Goal: Task Accomplishment & Management: Use online tool/utility

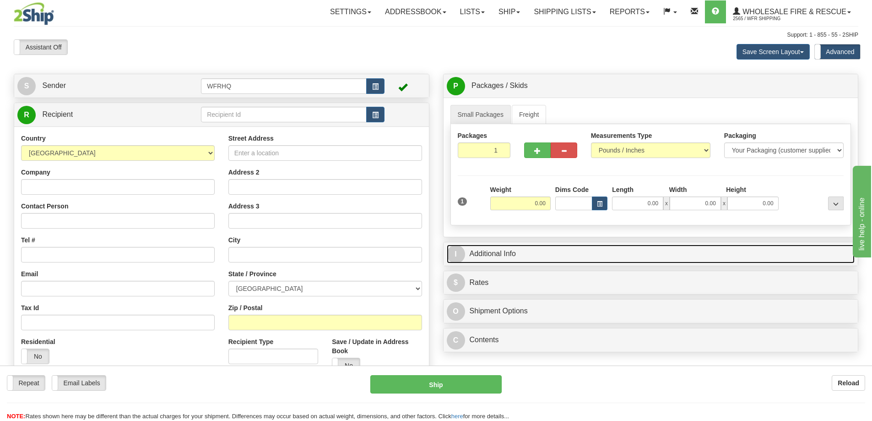
click at [528, 256] on link "I Additional Info" at bounding box center [651, 254] width 408 height 19
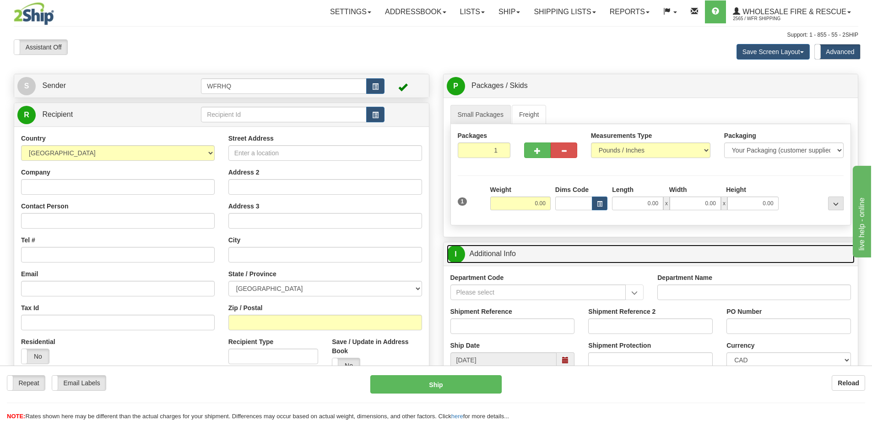
click at [528, 256] on link "I Additional Info" at bounding box center [651, 254] width 408 height 19
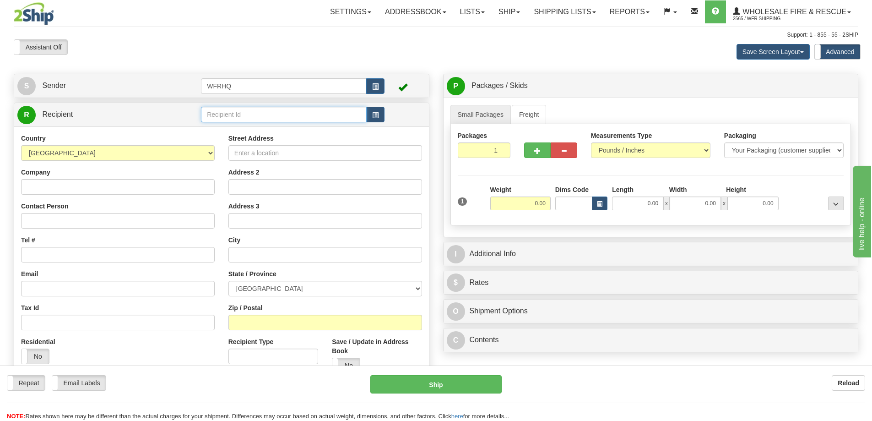
click at [224, 118] on input "text" at bounding box center [284, 115] width 166 height 16
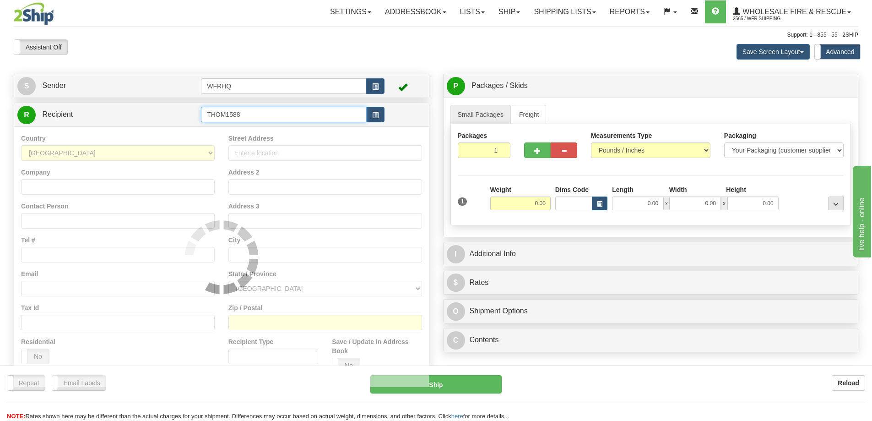
type input "THOM1588"
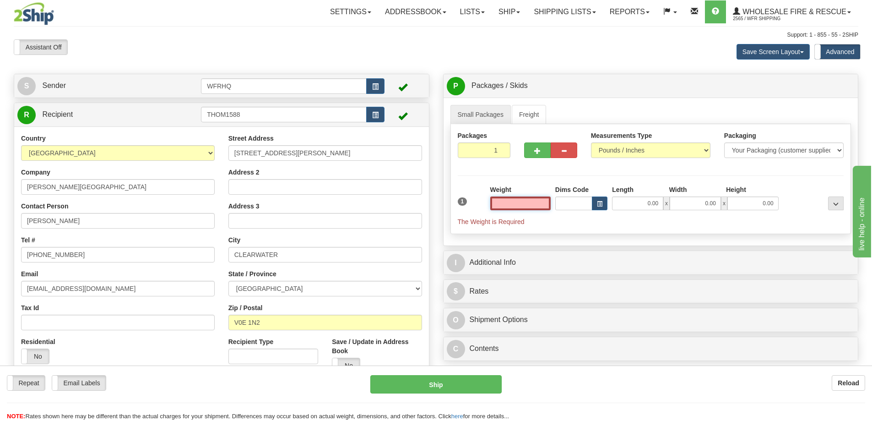
click at [529, 201] on input "text" at bounding box center [520, 203] width 60 height 14
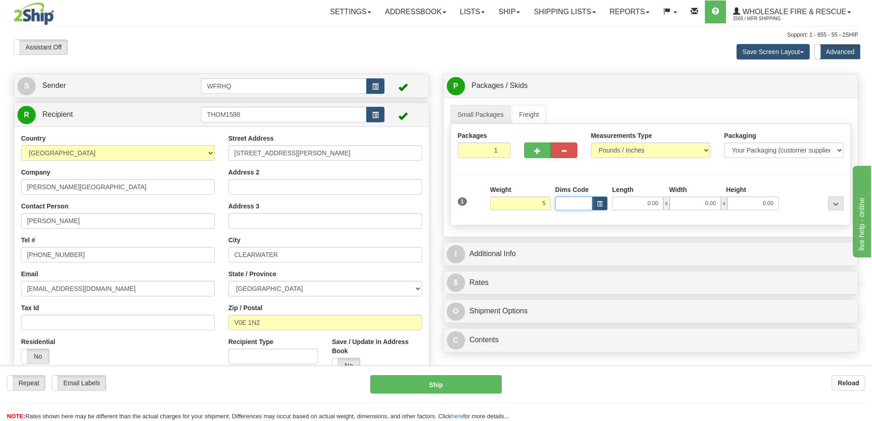
type input "5.00"
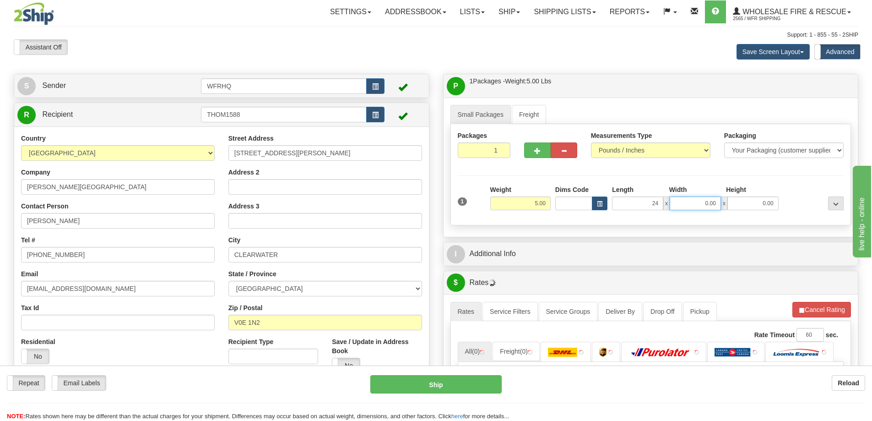
type input "24.00"
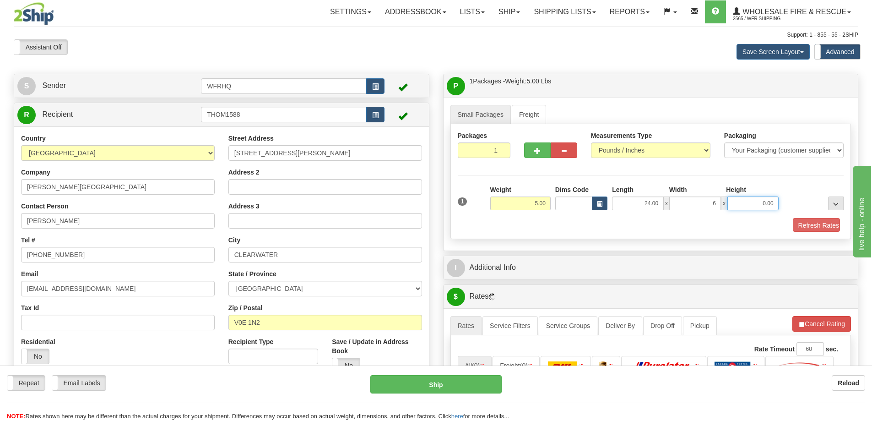
type input "6.00"
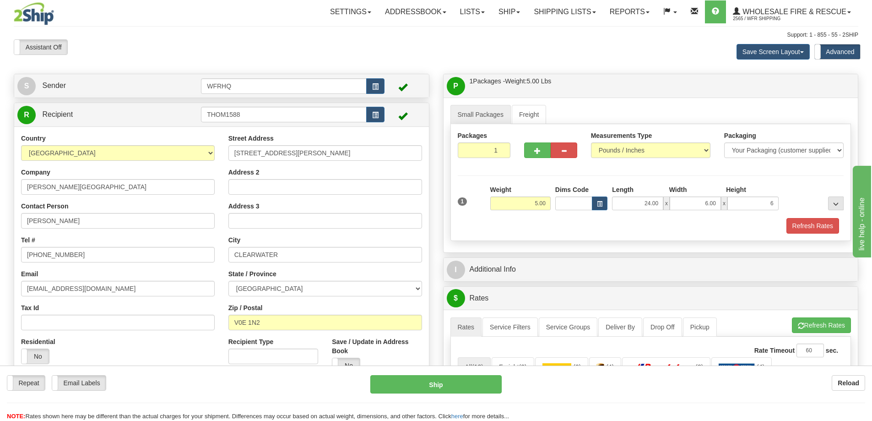
type input "6.00"
click at [802, 218] on div "1 Weight 5.00 Dims Code x" at bounding box center [651, 209] width 386 height 49
click at [802, 218] on button "Refresh Rates" at bounding box center [813, 226] width 53 height 16
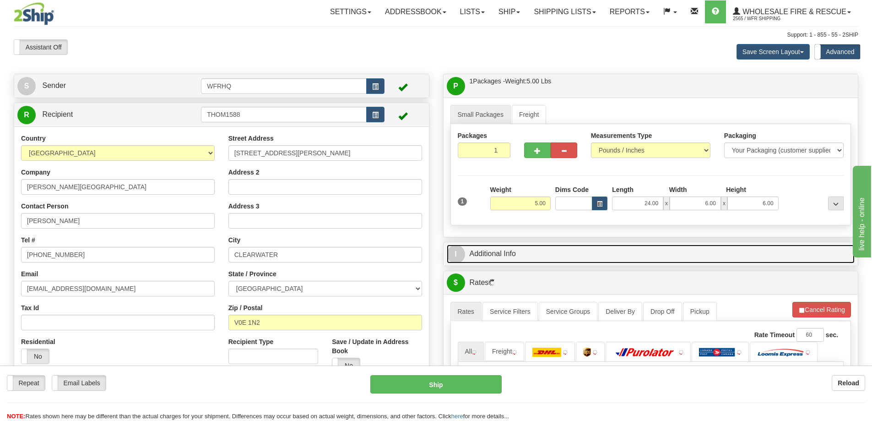
click at [662, 254] on link "I Additional Info" at bounding box center [651, 254] width 408 height 19
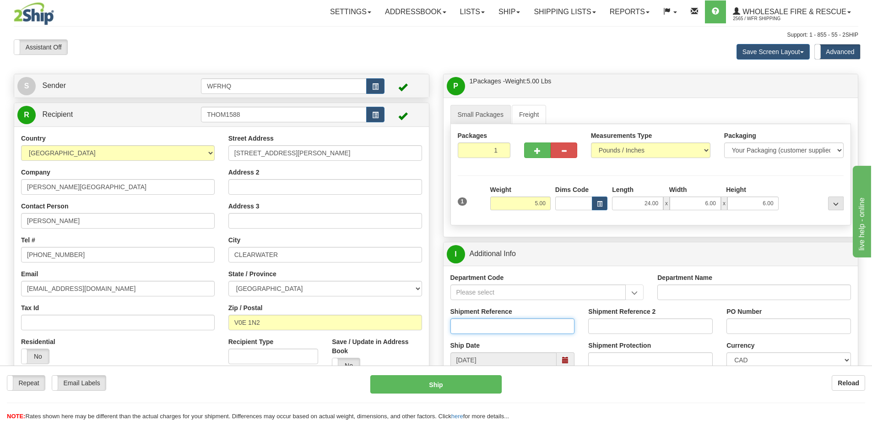
click at [495, 328] on input "Shipment Reference" at bounding box center [513, 326] width 125 height 16
type input "S46538-30799"
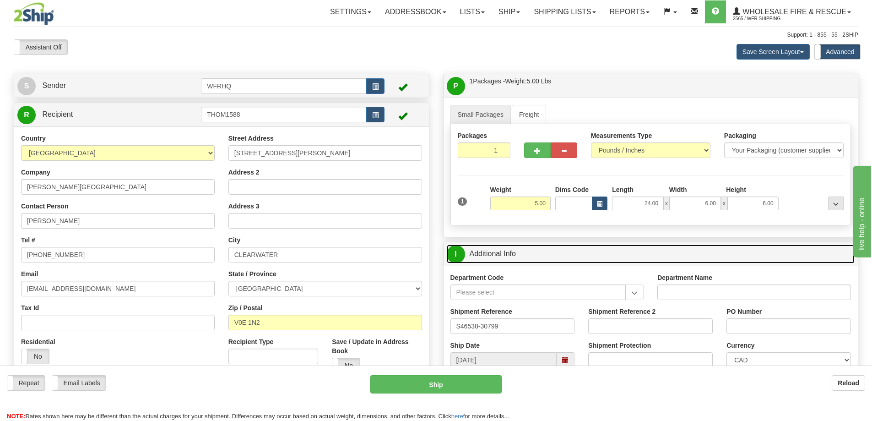
click at [544, 246] on link "I Additional Info" at bounding box center [651, 254] width 408 height 19
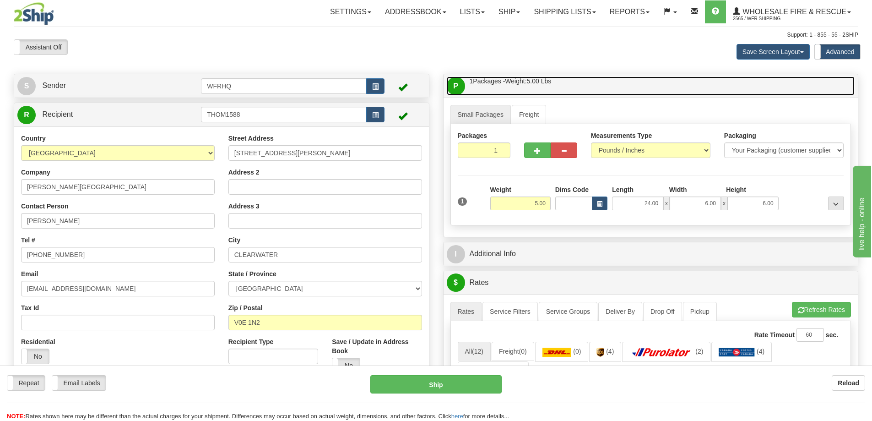
click at [595, 80] on link "P Packages / Skids 1 Packages - Weight: 5.00 Lbs 1 Skids - Weight: NaN Lbs" at bounding box center [651, 85] width 408 height 19
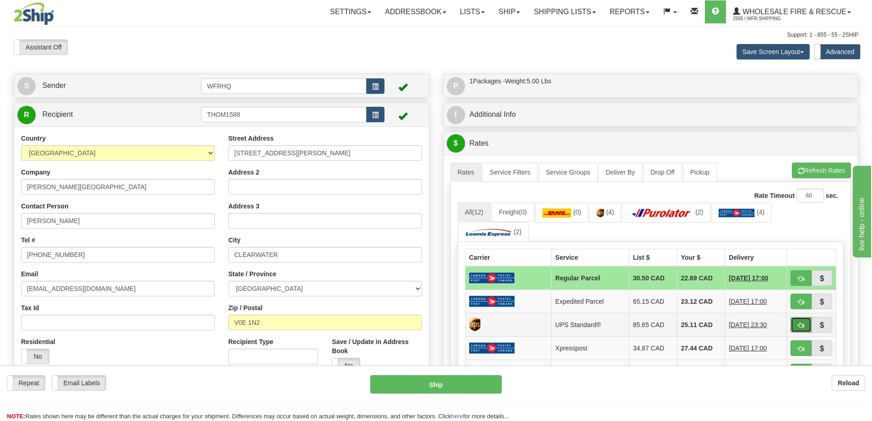
click at [808, 327] on button "button" at bounding box center [801, 325] width 21 height 16
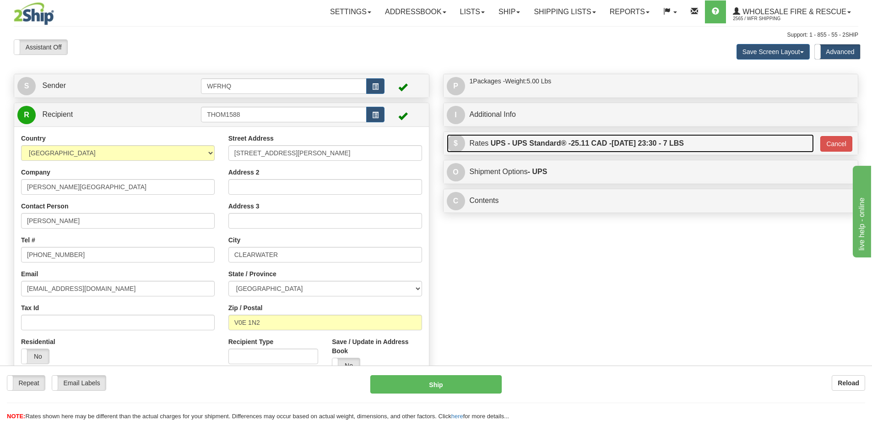
click at [713, 140] on link "$ Rates UPS - UPS Standard® - 25.11 CAD - 10/10/2025 23:30 - 7 LBS" at bounding box center [630, 143] width 367 height 19
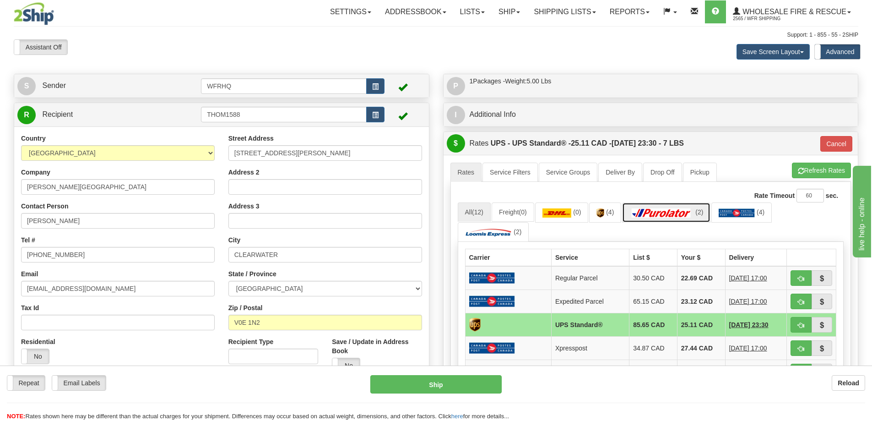
click at [685, 207] on link "(2)" at bounding box center [666, 212] width 88 height 20
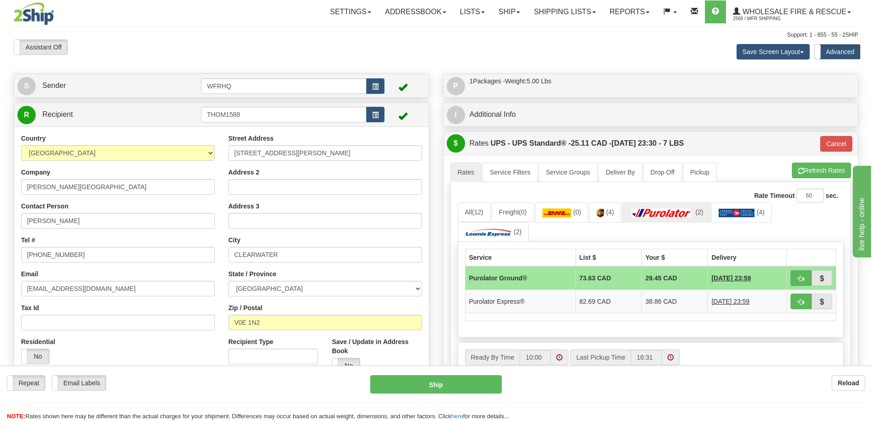
click at [804, 286] on td at bounding box center [811, 278] width 49 height 24
click at [802, 279] on span "button" at bounding box center [801, 279] width 6 height 6
type input "260"
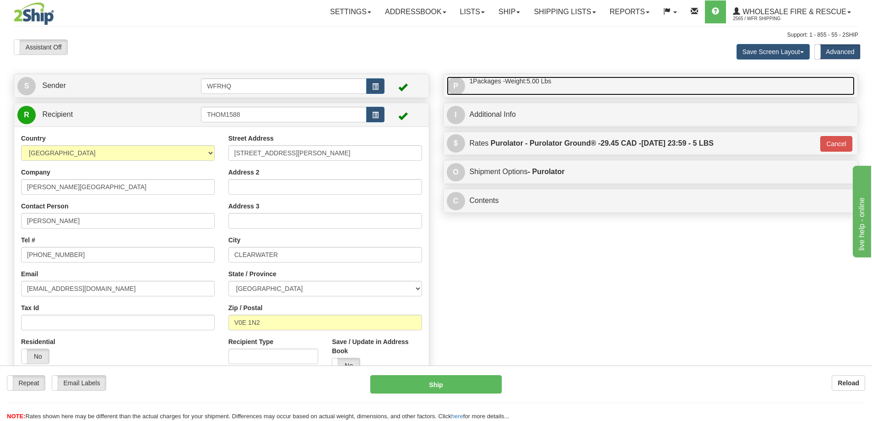
click at [554, 89] on link "P Packages / Skids 1 Packages - Weight: 5.00 Lbs 1 Skids - Weight: NaN Lbs" at bounding box center [651, 85] width 408 height 19
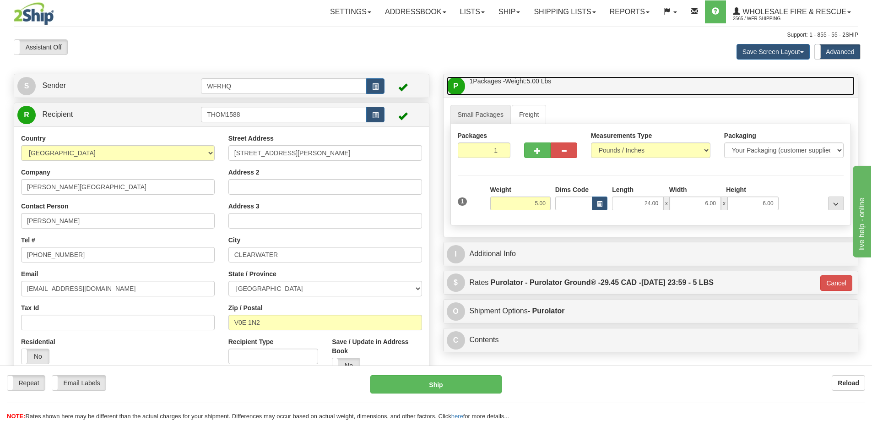
click at [554, 89] on link "P Packages / Skids 1 Packages - Weight: 5.00 Lbs 1 Skids - Weight: NaN Lbs" at bounding box center [651, 85] width 408 height 19
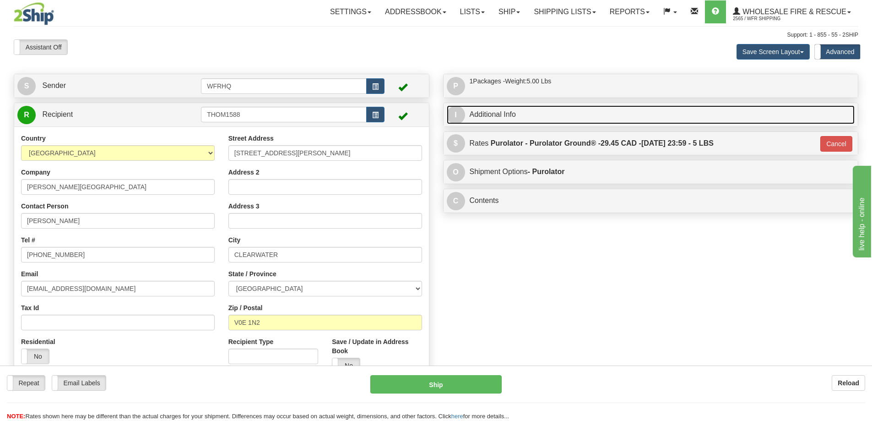
click at [546, 115] on link "I Additional Info" at bounding box center [651, 114] width 408 height 19
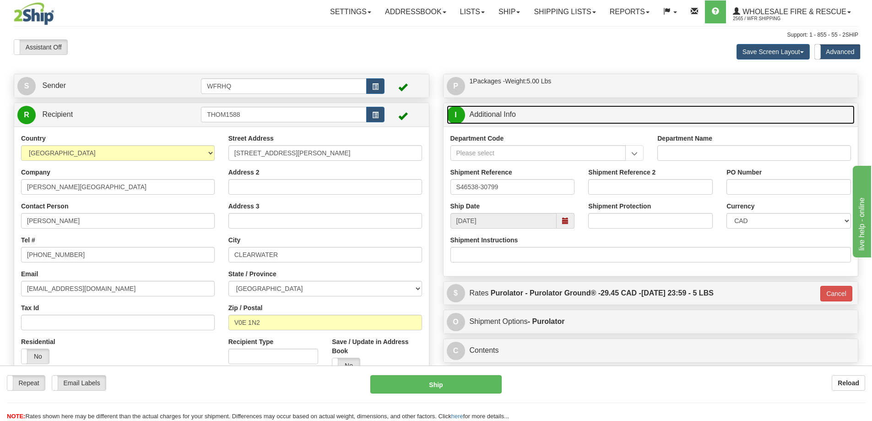
click at [546, 115] on link "I Additional Info" at bounding box center [651, 114] width 408 height 19
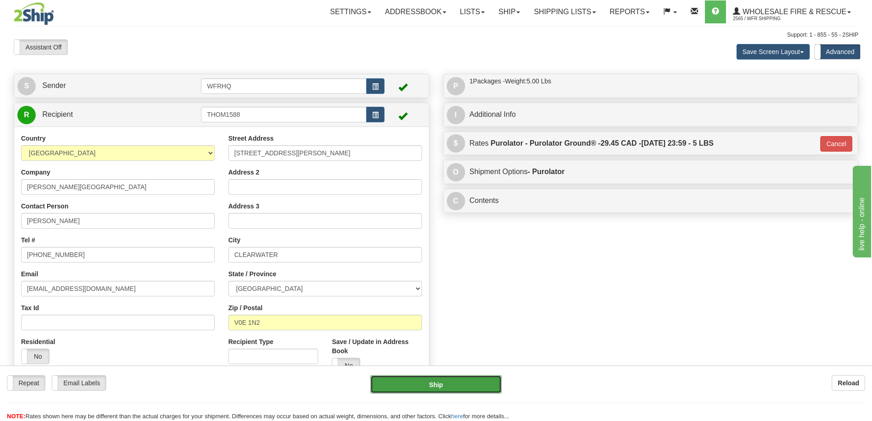
click at [467, 385] on button "Ship" at bounding box center [435, 384] width 131 height 18
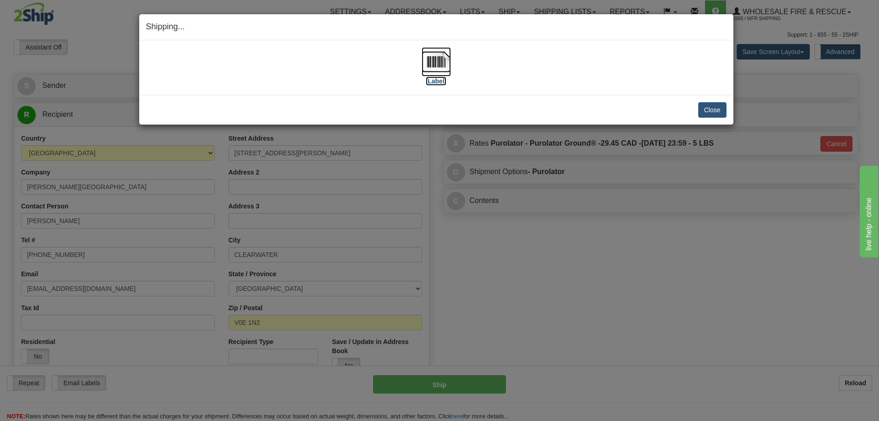
click at [442, 65] on img at bounding box center [436, 61] width 29 height 29
click at [714, 114] on button "Close" at bounding box center [712, 110] width 28 height 16
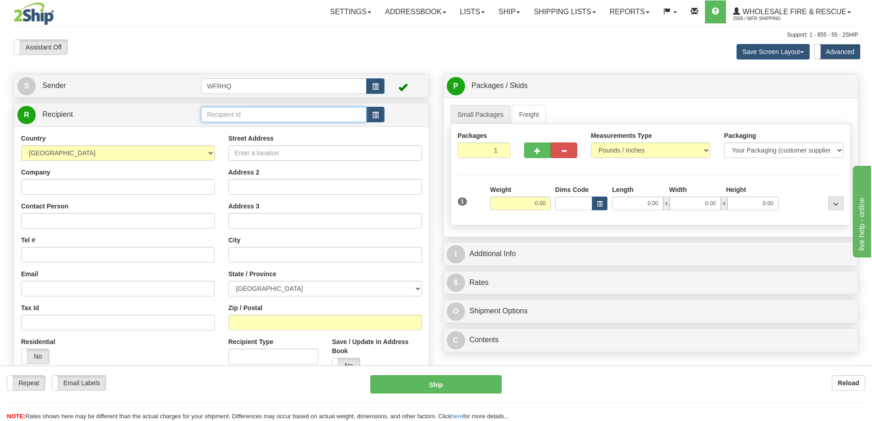
click at [253, 112] on input "text" at bounding box center [284, 115] width 166 height 16
type input "SUSS22MA"
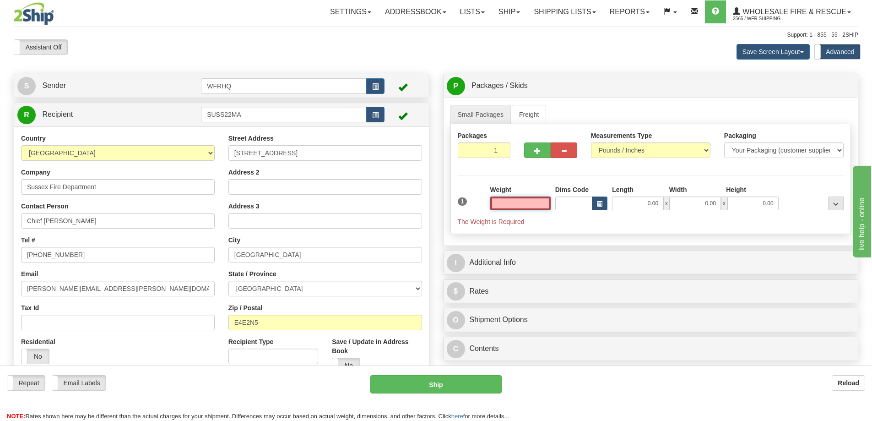
click at [523, 202] on input "text" at bounding box center [520, 203] width 60 height 14
type input "5.00"
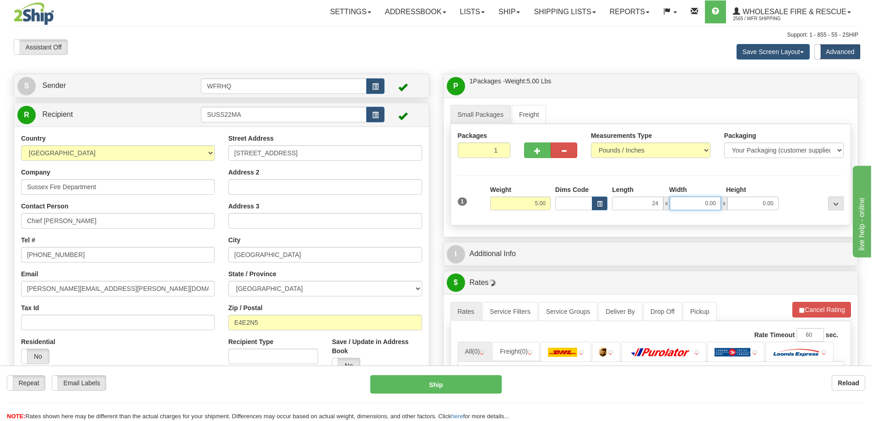
type input "24.00"
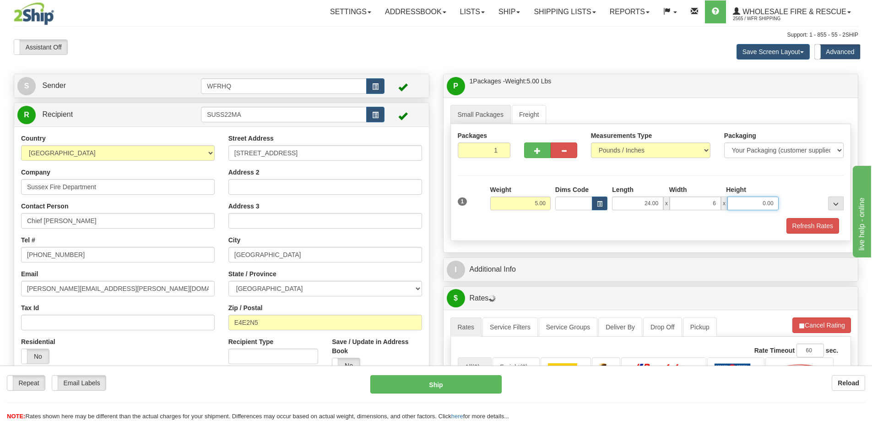
type input "6.00"
drag, startPoint x: 800, startPoint y: 221, endPoint x: 669, endPoint y: 255, distance: 135.7
click at [800, 220] on button "Refresh Rates" at bounding box center [813, 226] width 53 height 16
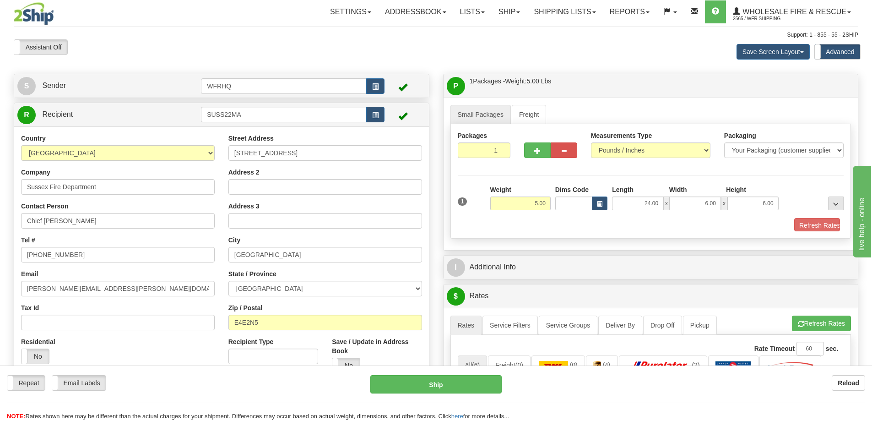
click at [632, 268] on div "P Packages / Skids 1 Packages - Weight: 5.00 Lbs 1 Skids - Weight: NaN Lbs Ship…" at bounding box center [651, 380] width 430 height 612
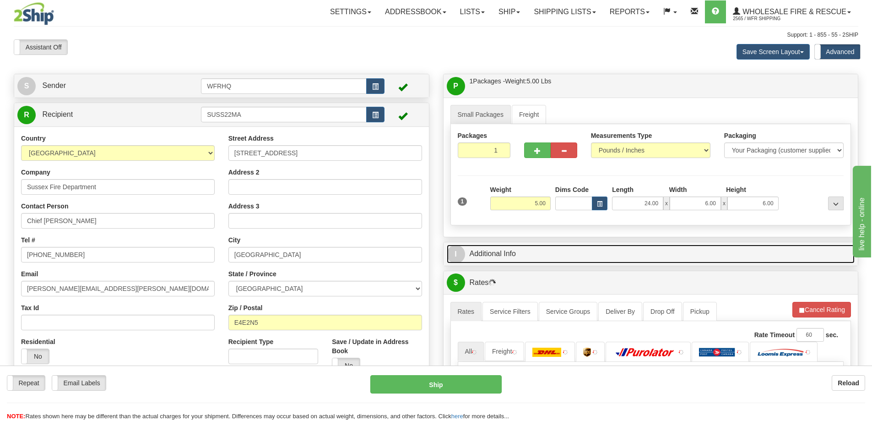
click at [629, 258] on link "I Additional Info" at bounding box center [651, 254] width 408 height 19
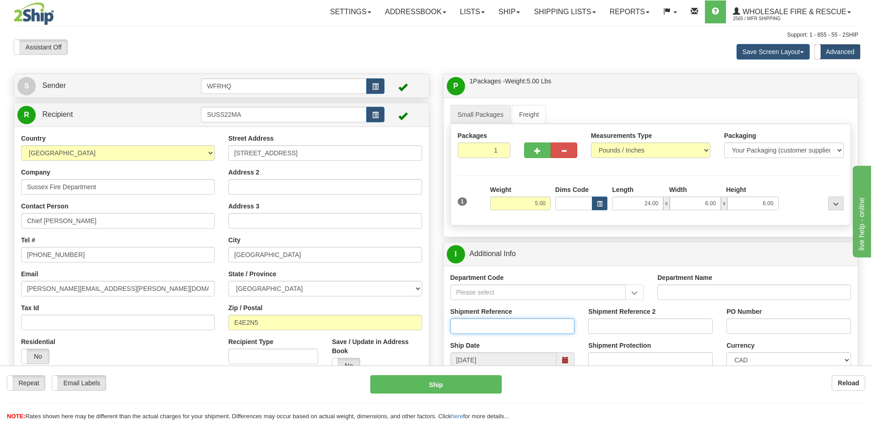
click at [482, 328] on input "Shipment Reference" at bounding box center [513, 326] width 125 height 16
type input "S46730-30929"
type input "131677"
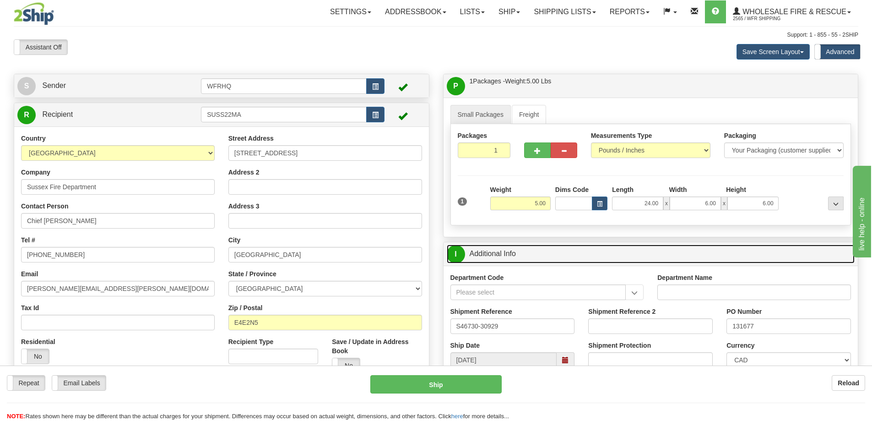
click at [588, 258] on link "I Additional Info" at bounding box center [651, 254] width 408 height 19
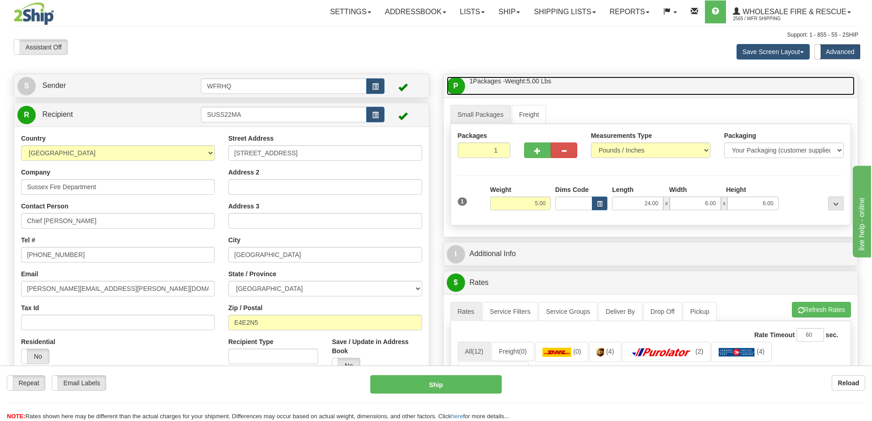
click at [589, 89] on link "P Packages / Skids 1 Packages - Weight: 5.00 Lbs 1 Skids - Weight: NaN Lbs" at bounding box center [651, 85] width 408 height 19
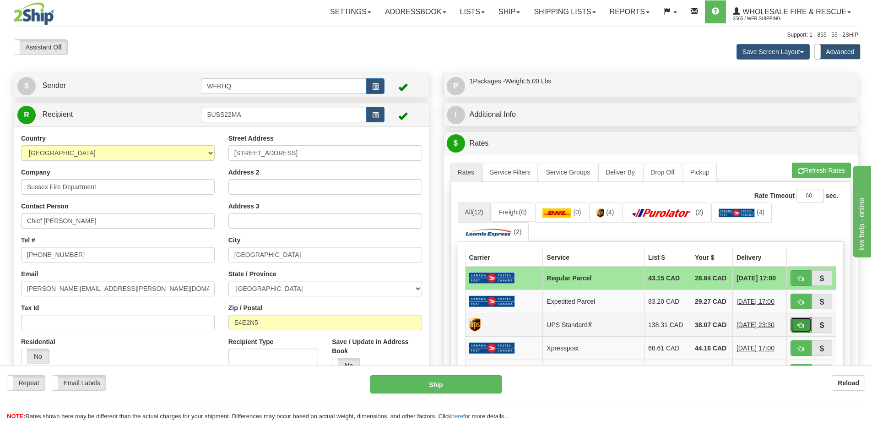
click at [797, 327] on button "button" at bounding box center [801, 325] width 21 height 16
type input "11"
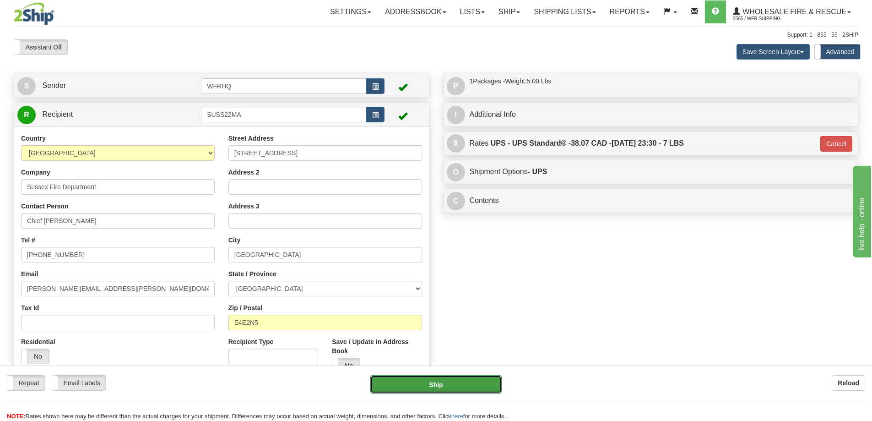
click at [455, 383] on button "Ship" at bounding box center [435, 384] width 131 height 18
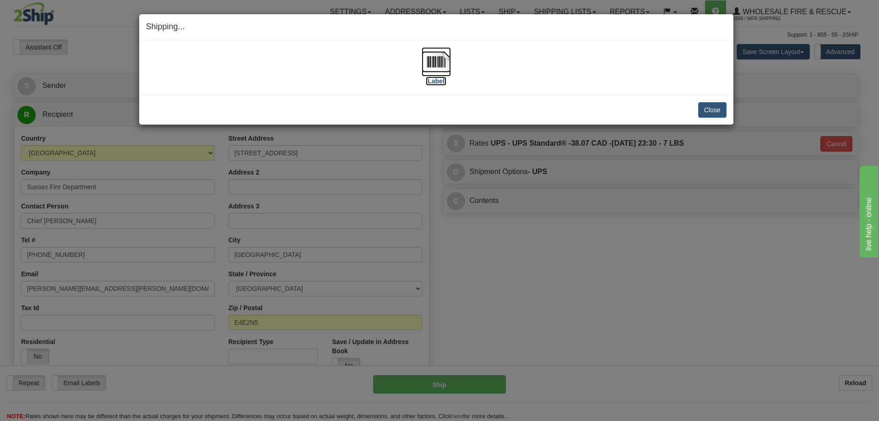
click at [441, 62] on img at bounding box center [436, 61] width 29 height 29
click at [706, 106] on button "Close" at bounding box center [712, 110] width 28 height 16
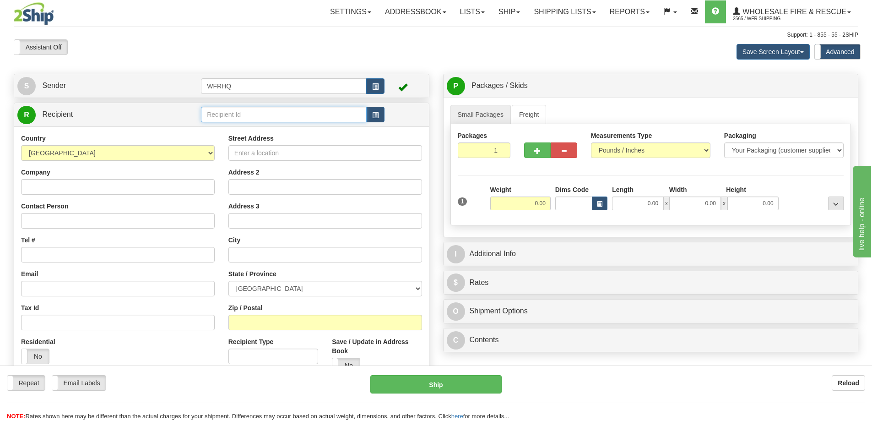
click at [232, 114] on input "text" at bounding box center [284, 115] width 166 height 16
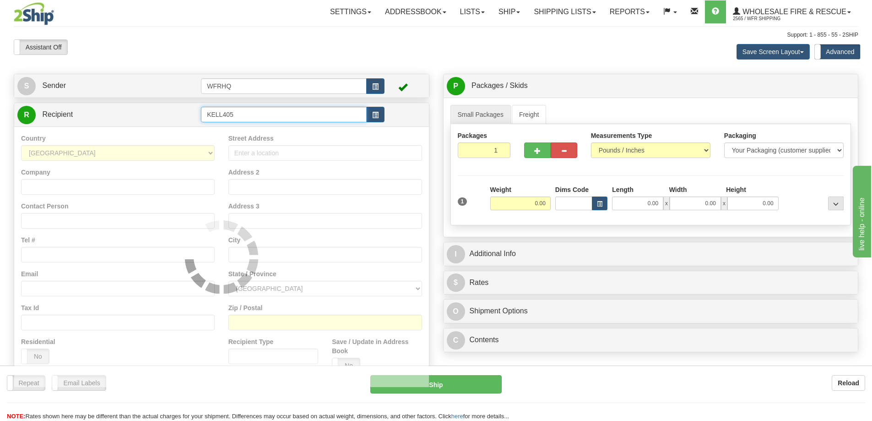
type input "KELL405"
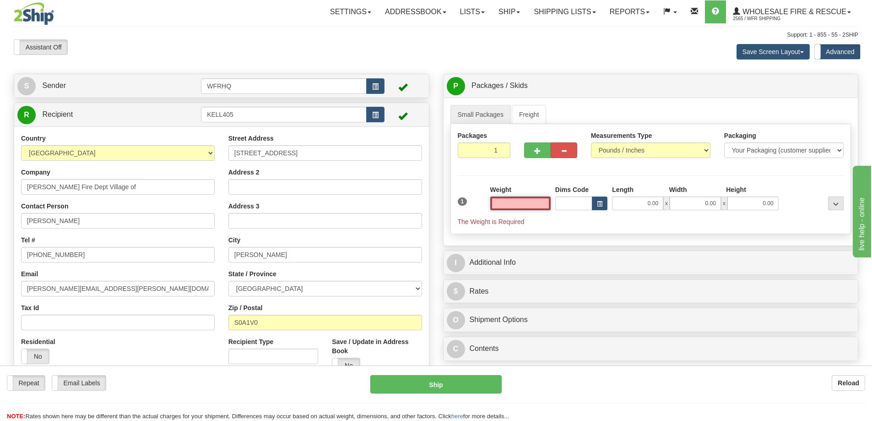
click at [531, 200] on input "text" at bounding box center [520, 203] width 60 height 14
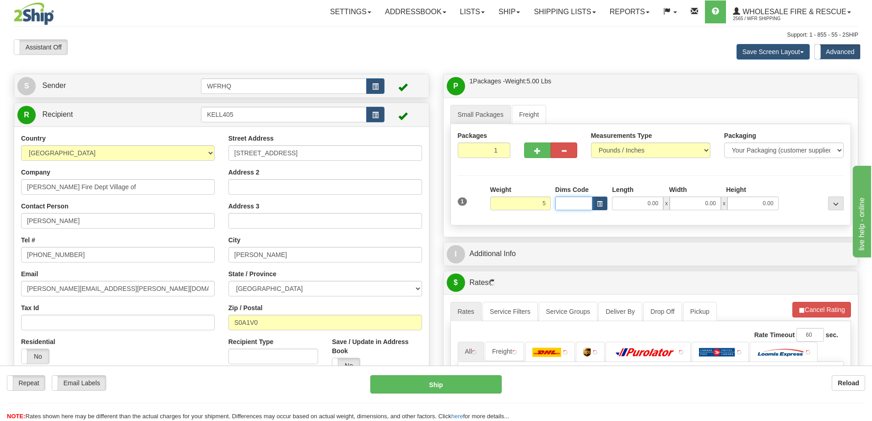
type input "5.00"
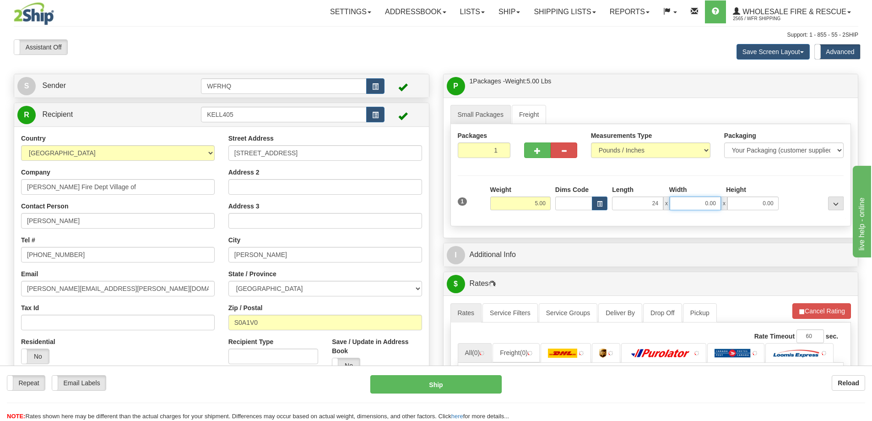
type input "24.00"
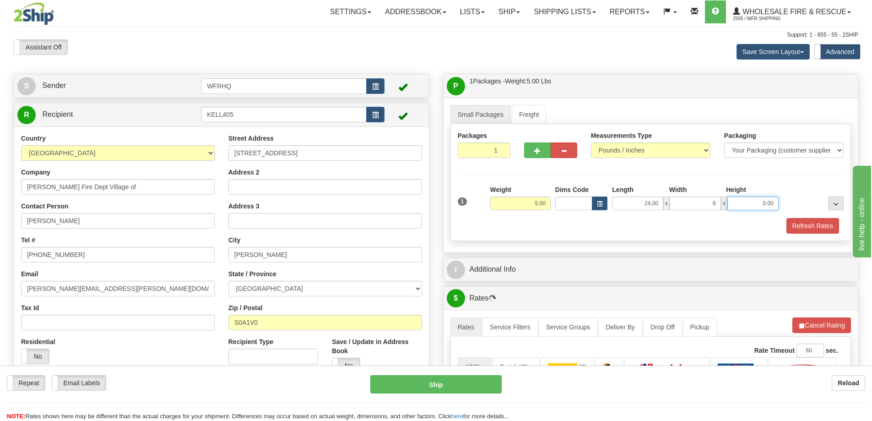
type input "6.00"
click at [807, 224] on button "Refresh Rates" at bounding box center [813, 226] width 53 height 16
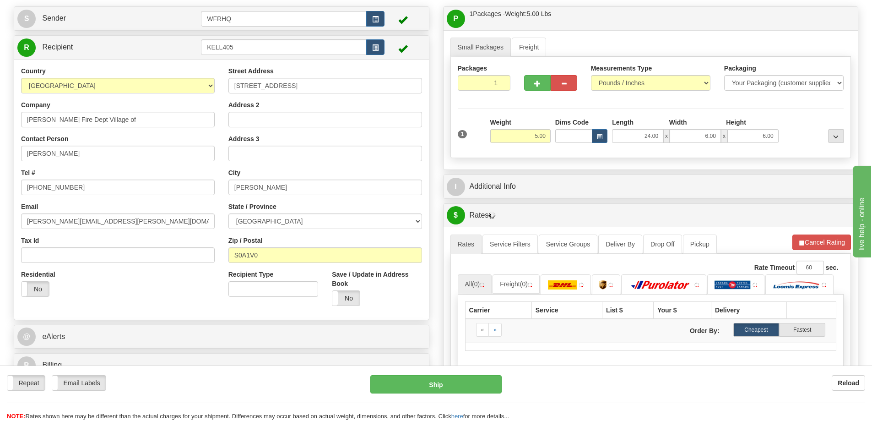
scroll to position [183, 0]
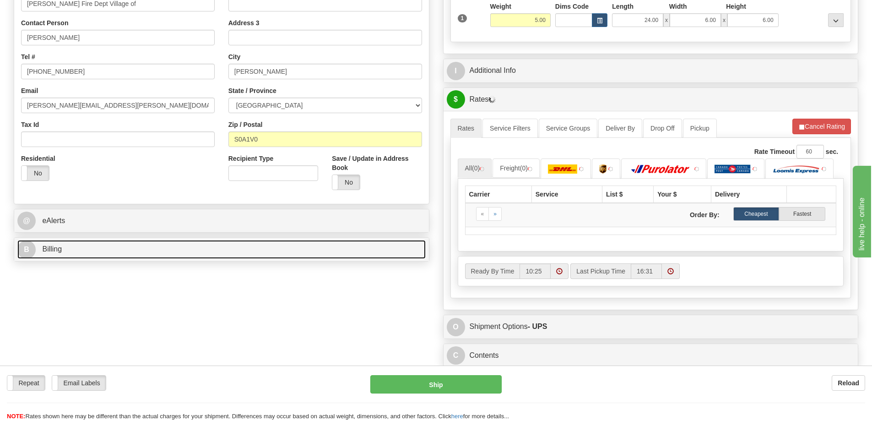
click at [87, 249] on link "B Billing" at bounding box center [221, 249] width 408 height 19
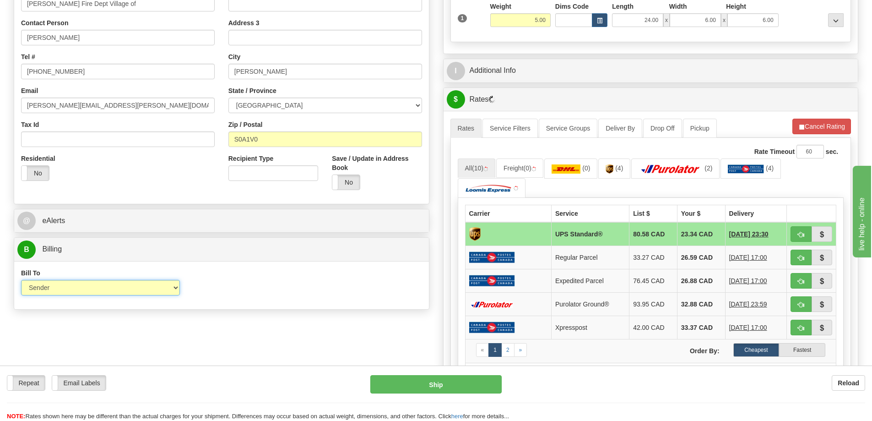
click at [76, 282] on select "Sender Recipient Third Party Collect" at bounding box center [100, 288] width 159 height 16
select select "2"
click at [21, 280] on select "Sender Recipient Third Party Collect" at bounding box center [100, 288] width 159 height 16
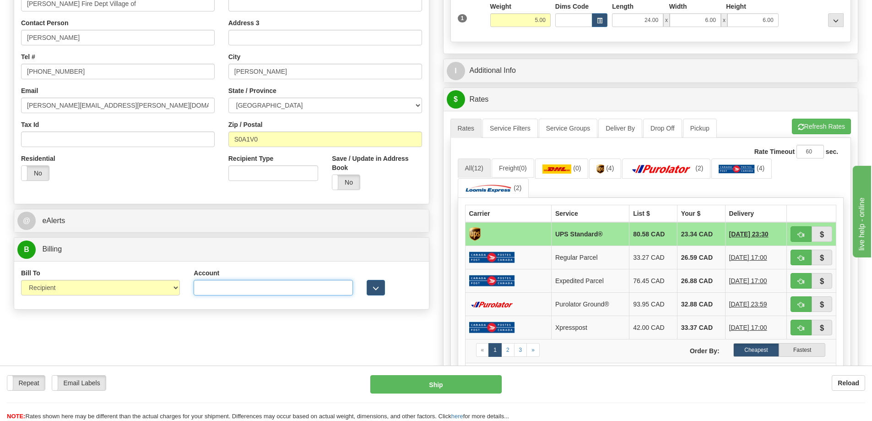
click at [211, 289] on input "Account" at bounding box center [273, 288] width 159 height 16
type input "7492562"
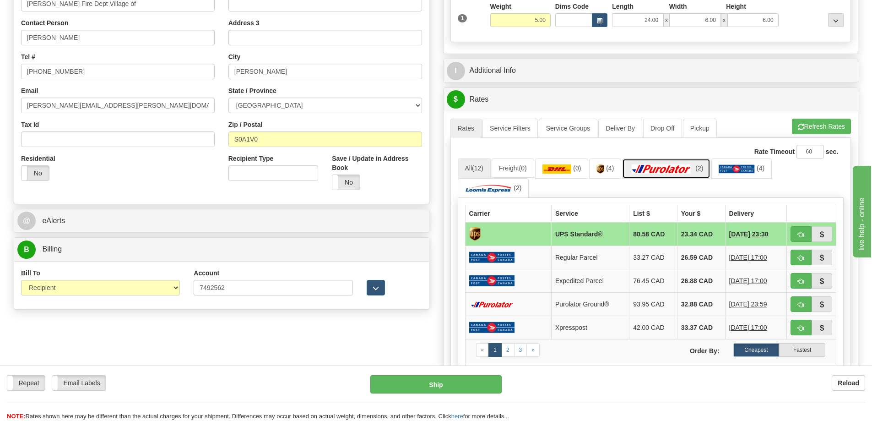
click at [684, 173] on img at bounding box center [662, 168] width 64 height 9
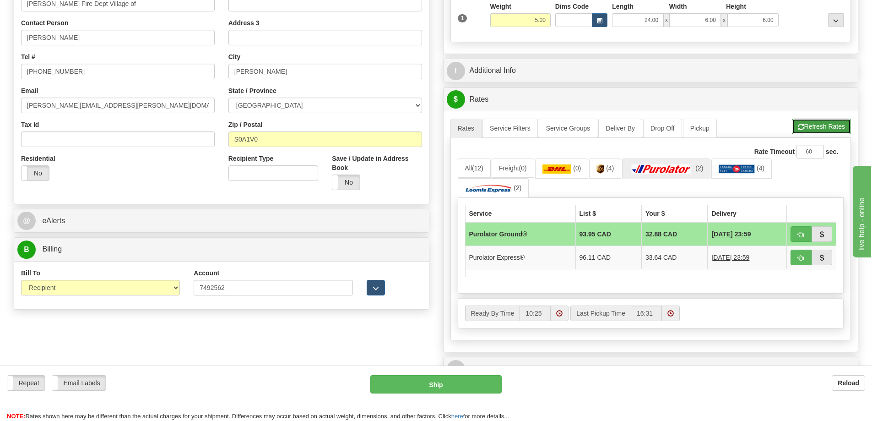
click at [806, 126] on button "Refresh Rates" at bounding box center [821, 127] width 59 height 16
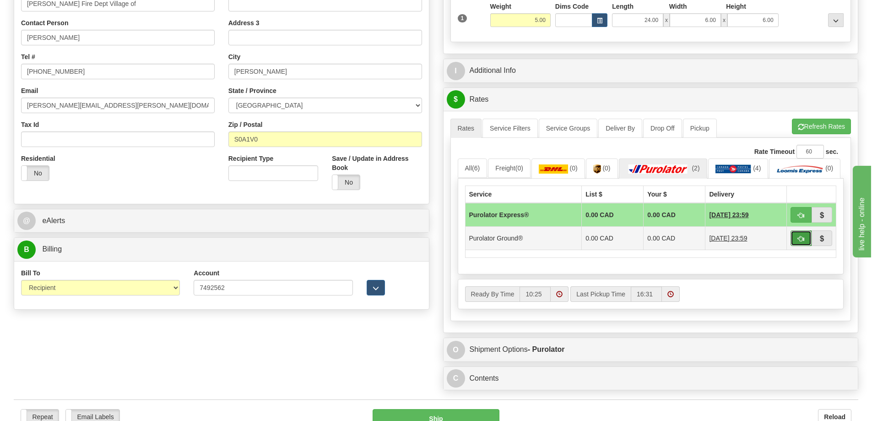
click at [803, 242] on span "button" at bounding box center [801, 239] width 6 height 6
type input "260"
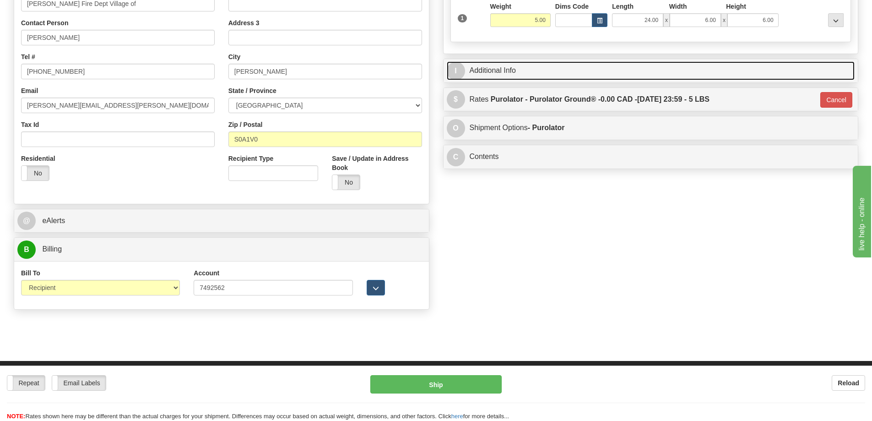
click at [545, 72] on link "I Additional Info" at bounding box center [651, 70] width 408 height 19
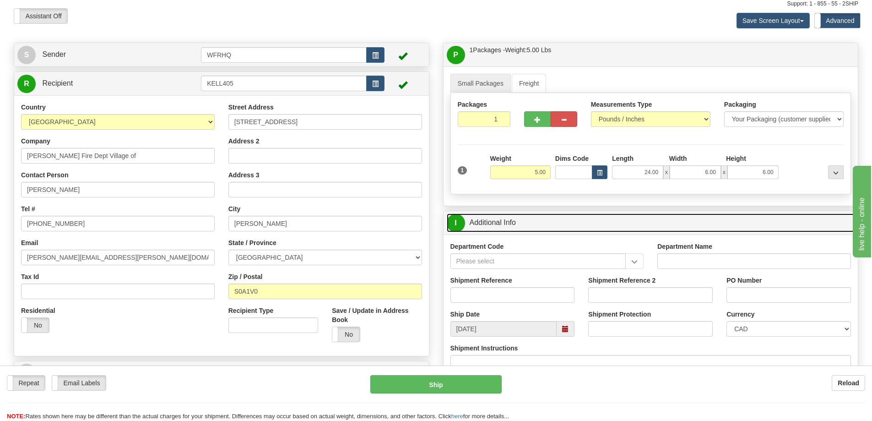
scroll to position [137, 0]
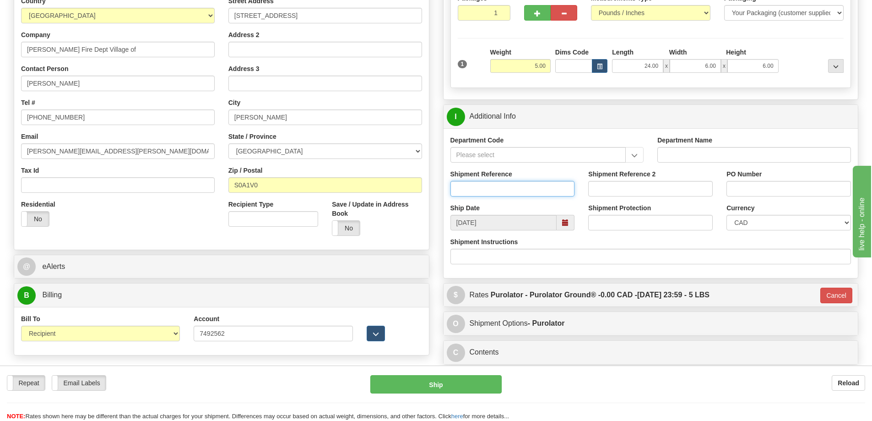
click at [515, 189] on input "Shipment Reference" at bounding box center [513, 189] width 125 height 16
type input "S46426-30719"
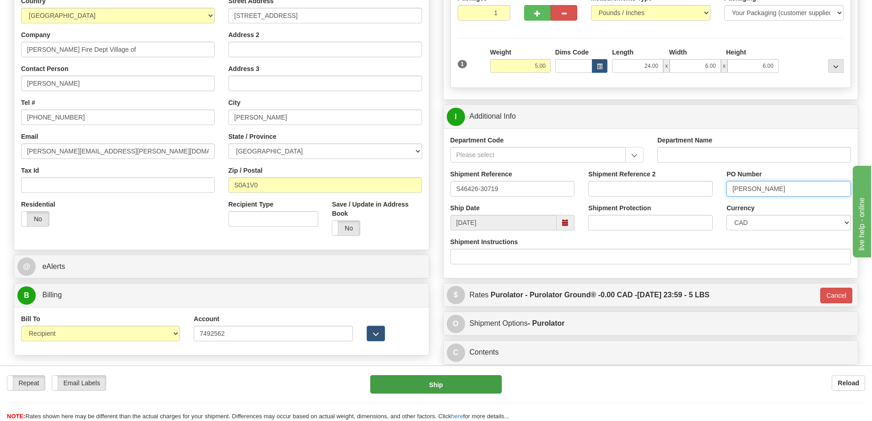
type input "Reece Cooper"
click at [484, 387] on button "Ship" at bounding box center [435, 384] width 131 height 18
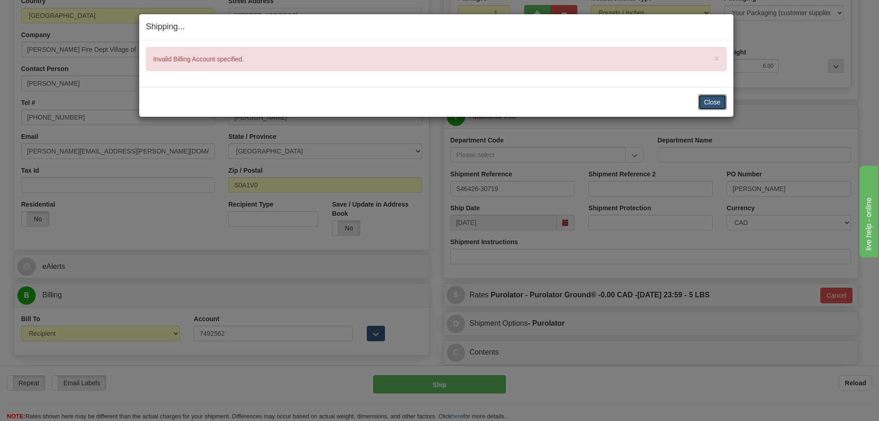
click at [710, 102] on button "Close" at bounding box center [712, 102] width 28 height 16
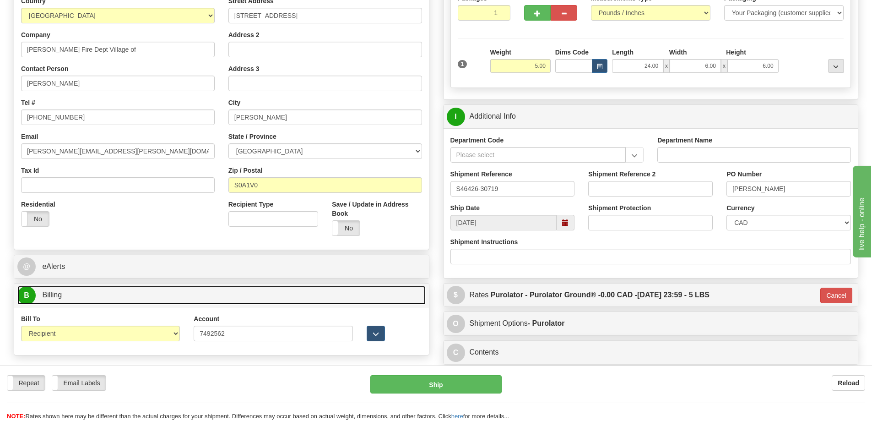
click at [152, 302] on link "B Billing" at bounding box center [221, 295] width 408 height 19
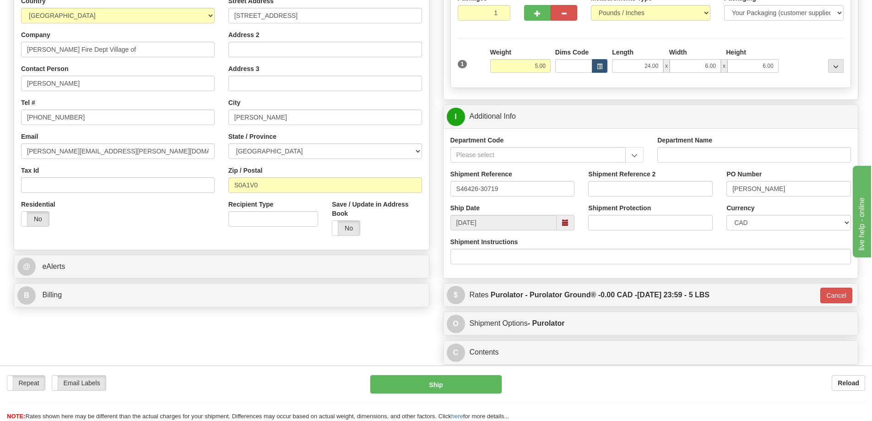
click at [152, 285] on div "B Billing" at bounding box center [221, 294] width 415 height 23
drag, startPoint x: 147, startPoint y: 308, endPoint x: 147, endPoint y: 299, distance: 9.2
click at [147, 304] on div "S Sender WFRHQ" at bounding box center [222, 124] width 430 height 376
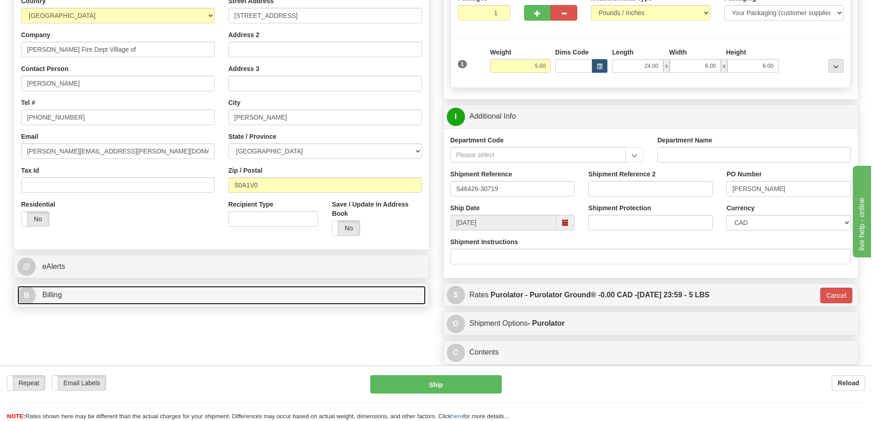
click at [147, 299] on link "B Billing" at bounding box center [221, 295] width 408 height 19
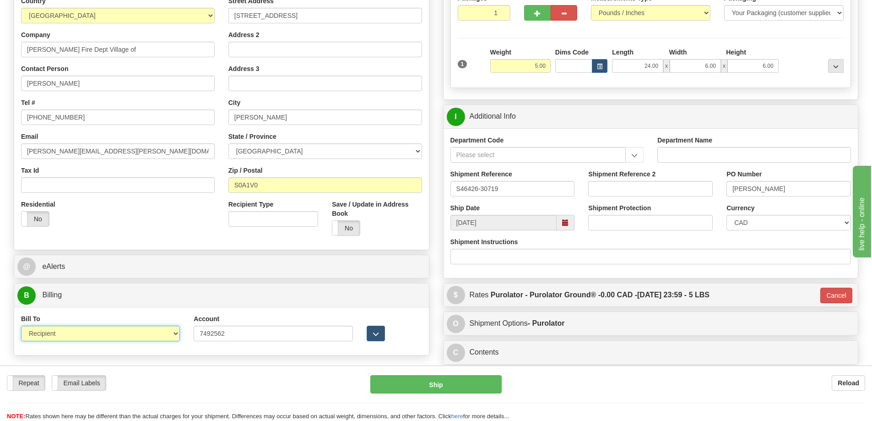
click at [124, 337] on select "Sender Recipient Third Party Collect" at bounding box center [100, 334] width 159 height 16
select select "1"
click at [21, 326] on select "Sender Recipient Third Party Collect" at bounding box center [100, 334] width 159 height 16
type input "260"
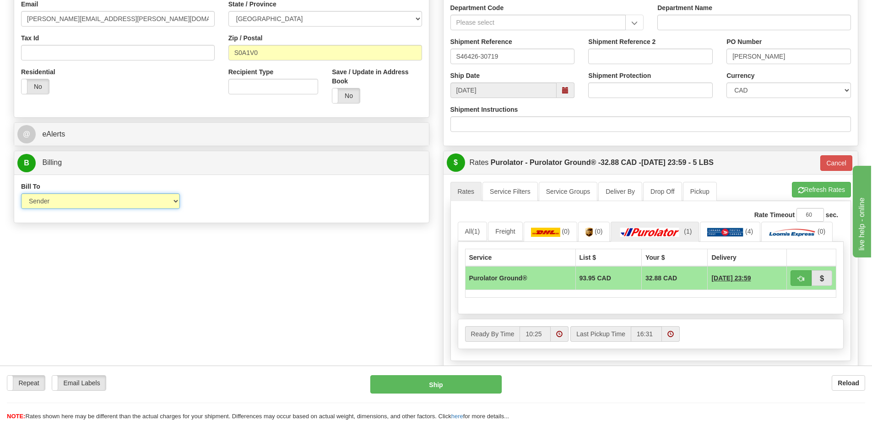
scroll to position [275, 0]
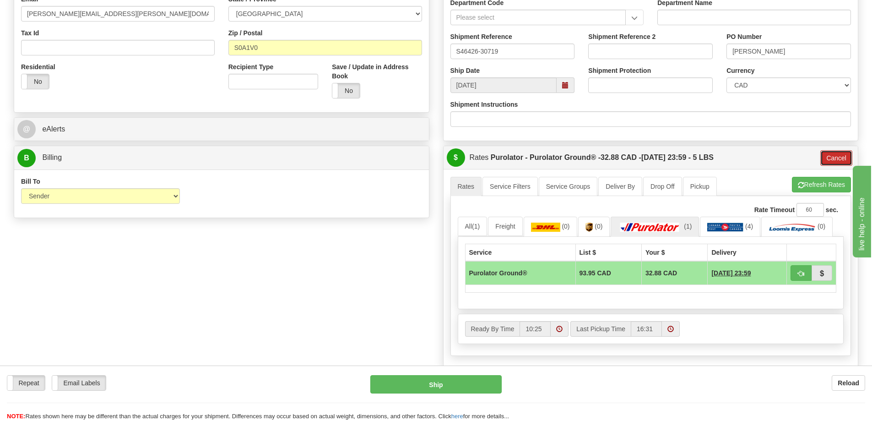
click at [840, 163] on button "Cancel" at bounding box center [837, 158] width 32 height 16
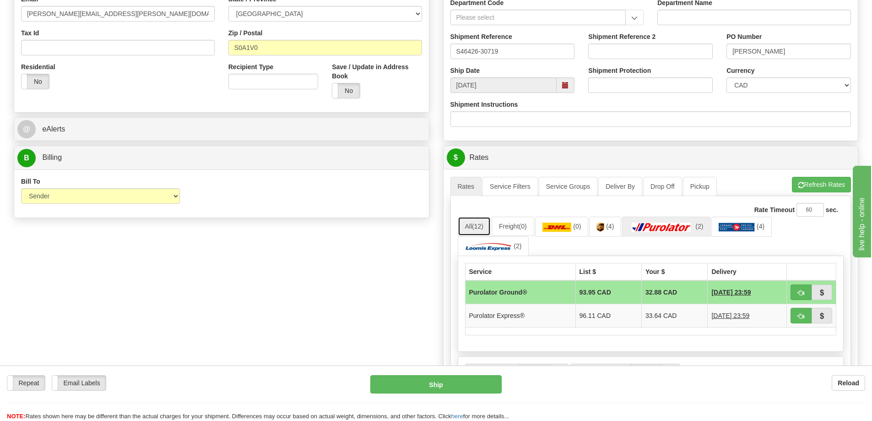
click at [481, 226] on span "(12)" at bounding box center [477, 226] width 11 height 7
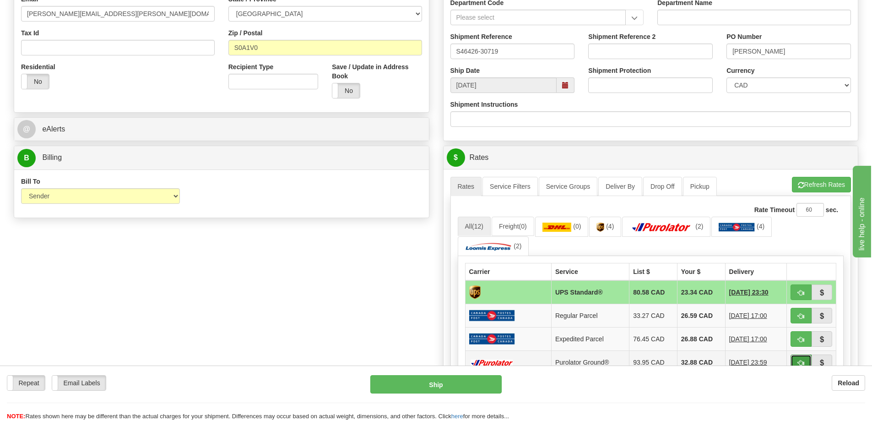
click at [795, 362] on button "button" at bounding box center [801, 362] width 21 height 16
type input "260"
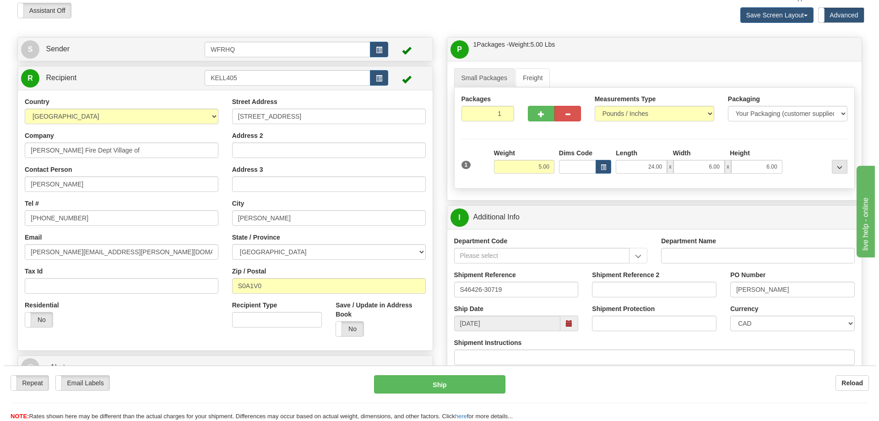
scroll to position [0, 0]
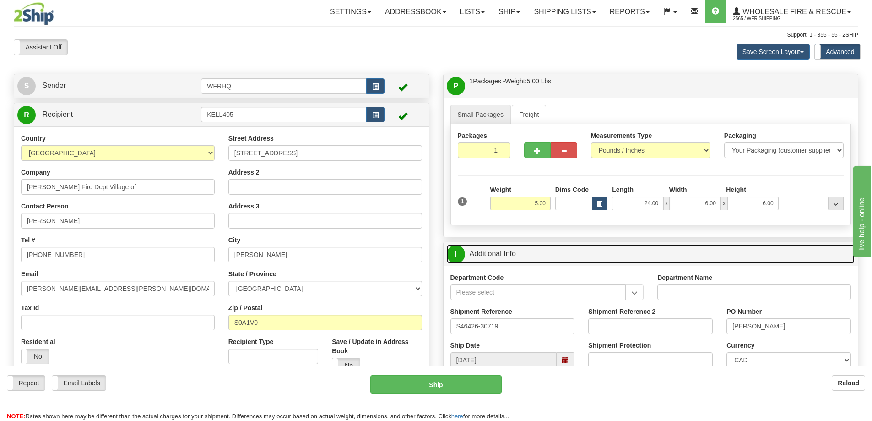
click at [609, 261] on link "I Additional Info" at bounding box center [651, 254] width 408 height 19
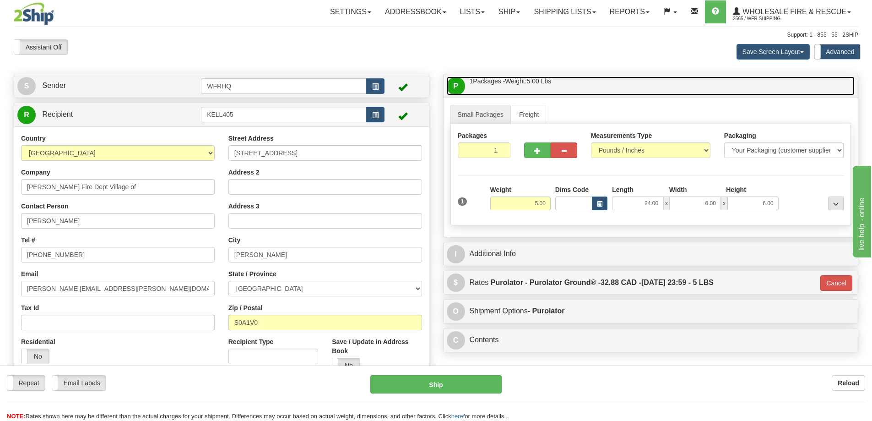
click at [595, 91] on link "P Packages / Skids 1 Packages - Weight: 5.00 Lbs 1 Skids - Weight: NaN Lbs" at bounding box center [651, 85] width 408 height 19
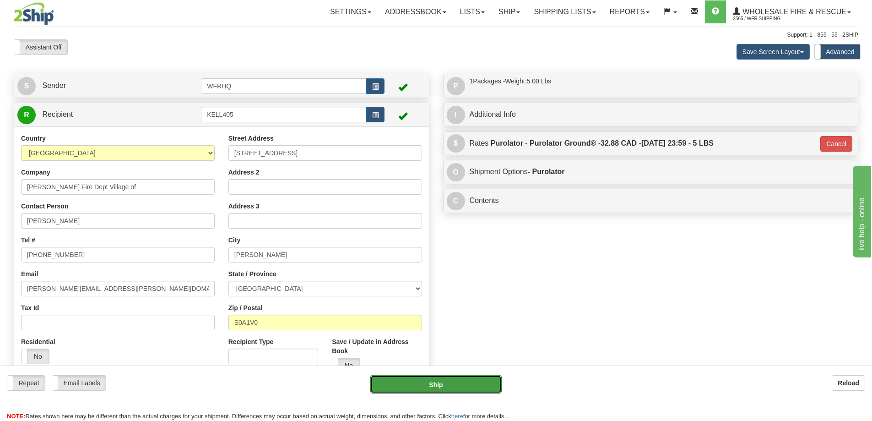
click at [410, 379] on button "Ship" at bounding box center [435, 384] width 131 height 18
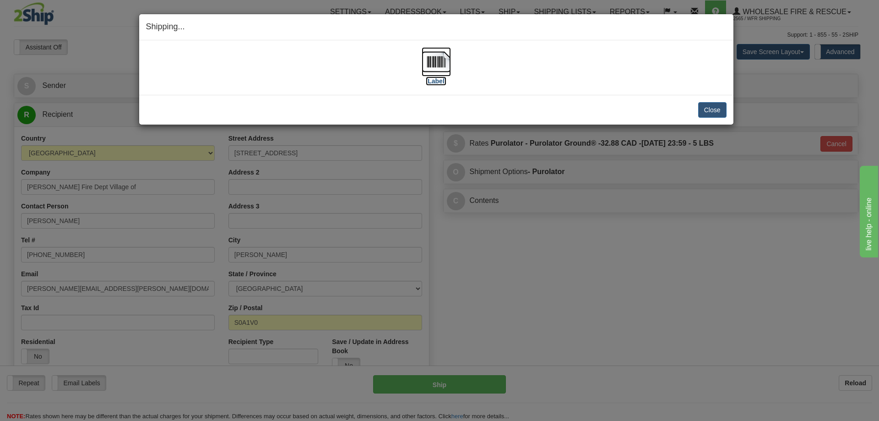
click at [440, 64] on img at bounding box center [436, 61] width 29 height 29
drag, startPoint x: 695, startPoint y: 103, endPoint x: 698, endPoint y: 106, distance: 4.9
click at [698, 106] on div "Close Cancel" at bounding box center [436, 110] width 581 height 16
click at [699, 106] on button "Close" at bounding box center [712, 110] width 28 height 16
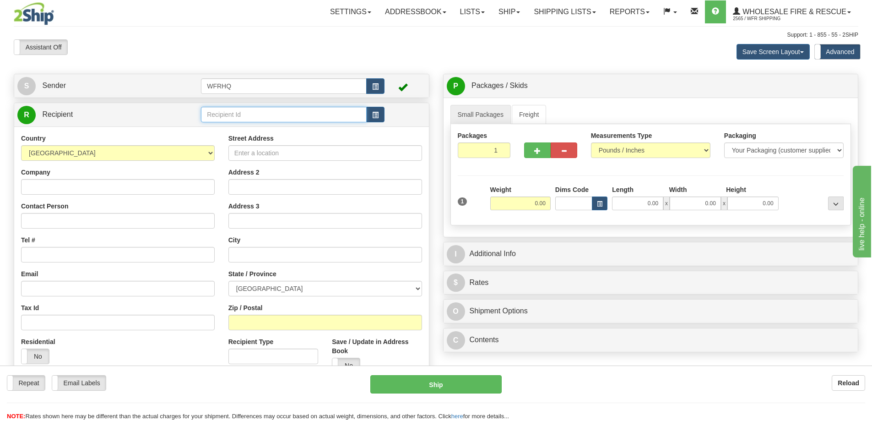
click at [278, 122] on input "text" at bounding box center [284, 115] width 166 height 16
type input "WHIT14RA"
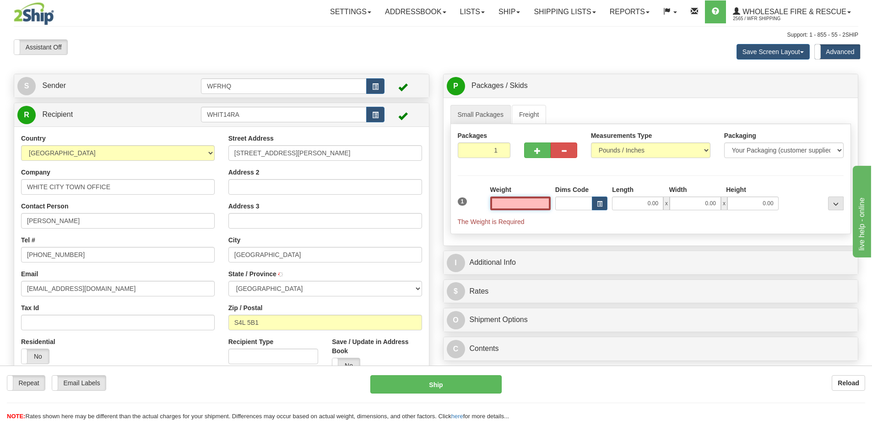
click at [523, 207] on input "text" at bounding box center [520, 203] width 60 height 14
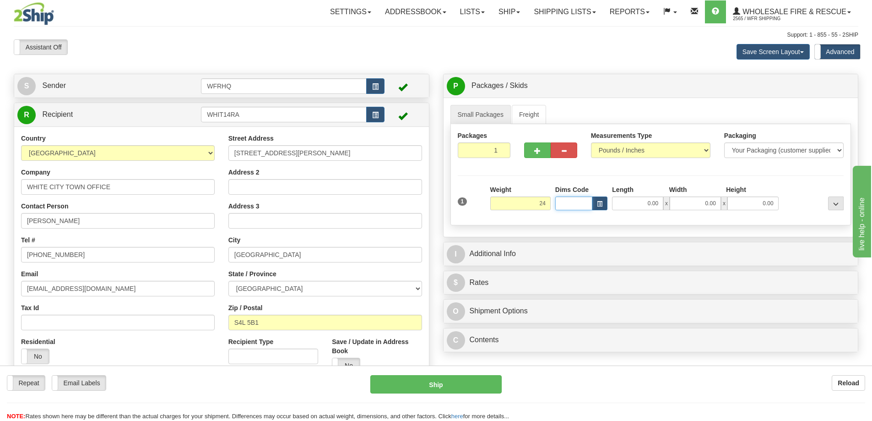
type input "24.00"
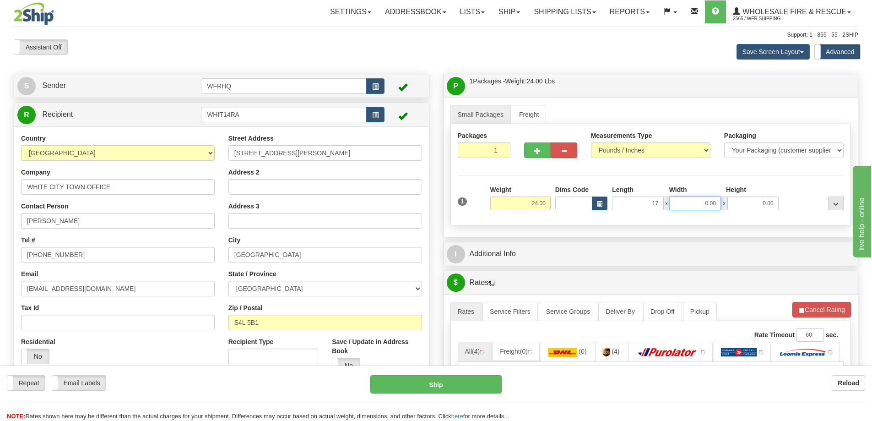
type input "17.00"
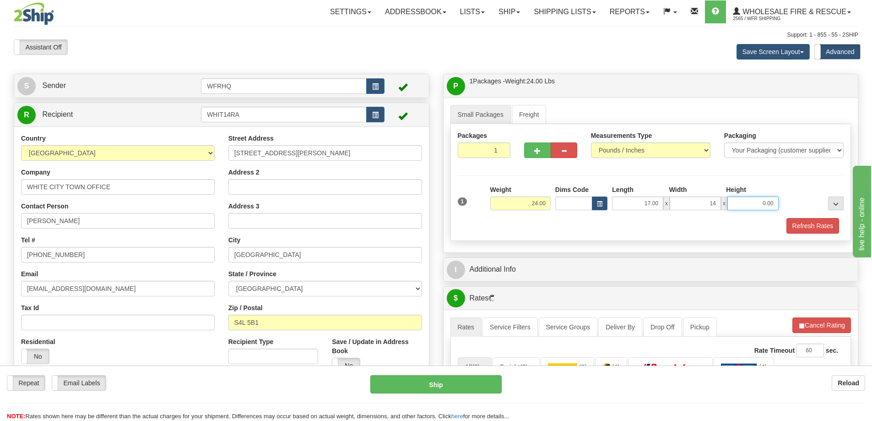
type input "14.00"
type input "9.00"
drag, startPoint x: 809, startPoint y: 224, endPoint x: 785, endPoint y: 229, distance: 24.2
click at [809, 224] on button "Refresh Rates" at bounding box center [813, 226] width 53 height 16
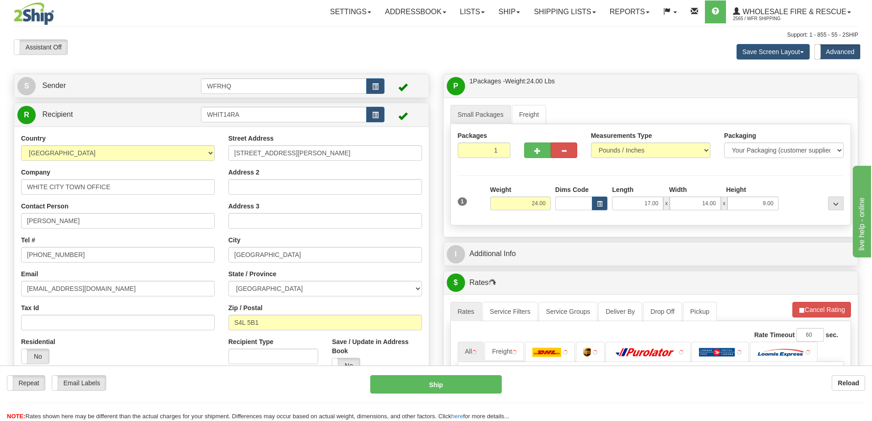
click at [714, 242] on div "I Additional Info" at bounding box center [651, 253] width 415 height 23
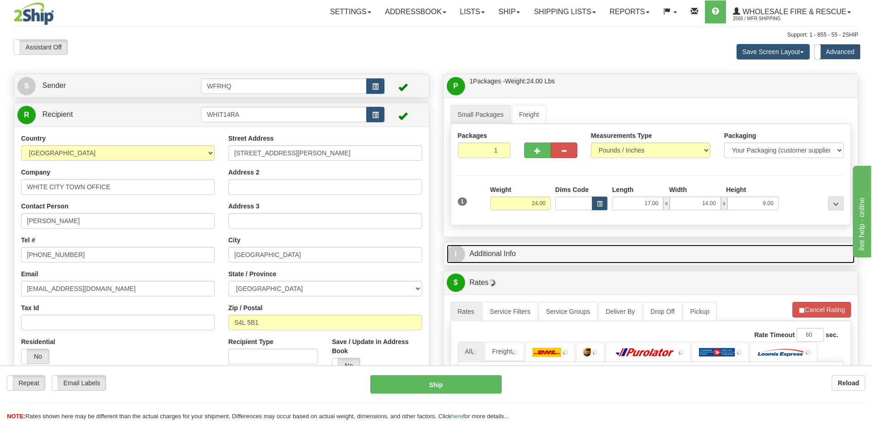
click at [707, 248] on link "I Additional Info" at bounding box center [651, 254] width 408 height 19
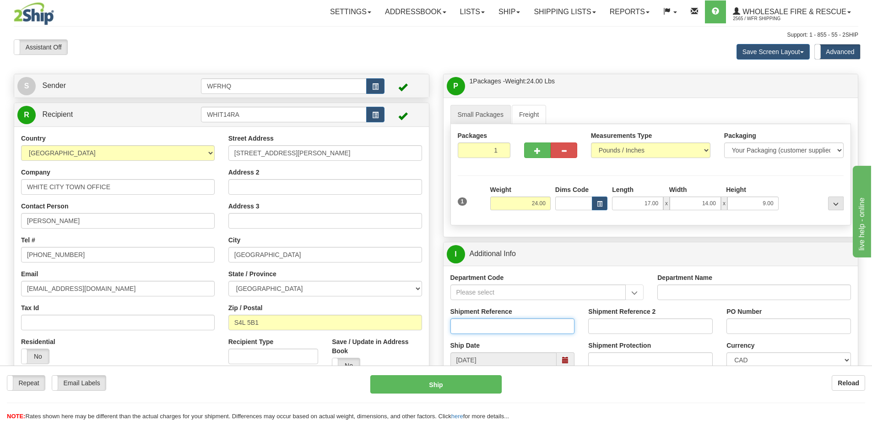
click at [482, 325] on input "Shipment Reference" at bounding box center [513, 326] width 125 height 16
type input "S46148-31018"
type input "Pumper 1 Hydrant Valve"
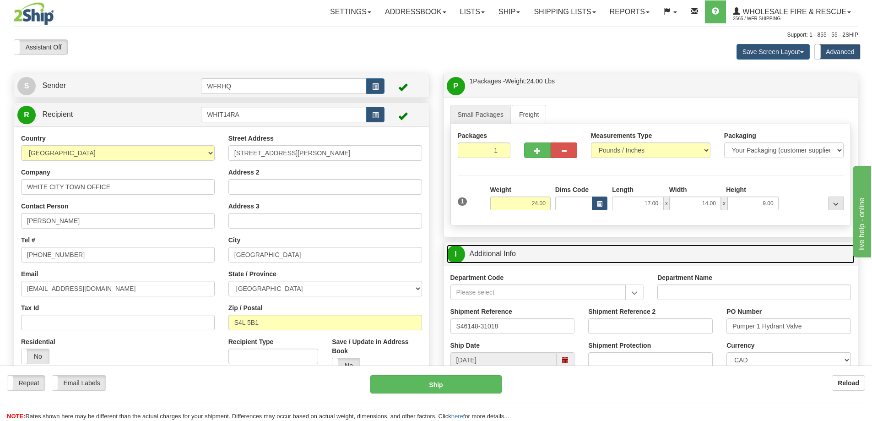
click at [601, 248] on link "I Additional Info" at bounding box center [651, 254] width 408 height 19
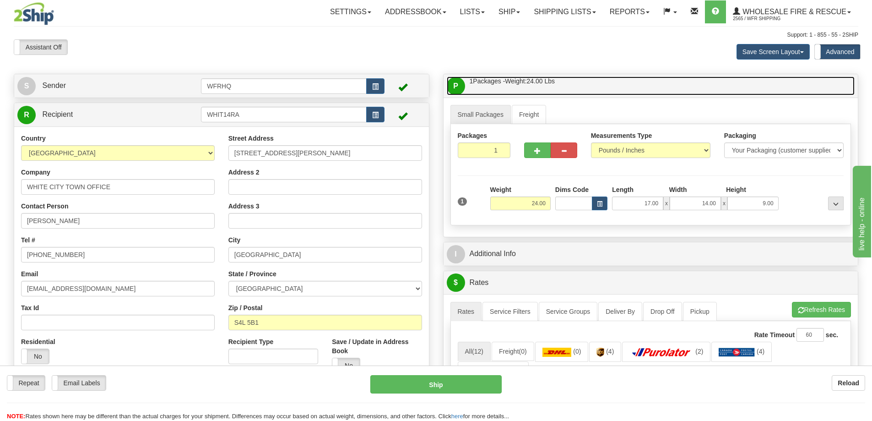
click at [652, 87] on link "P Packages / Skids 1 Packages - Weight: 24.00 Lbs 1 Skids - Weight: NaN Lbs" at bounding box center [651, 85] width 408 height 19
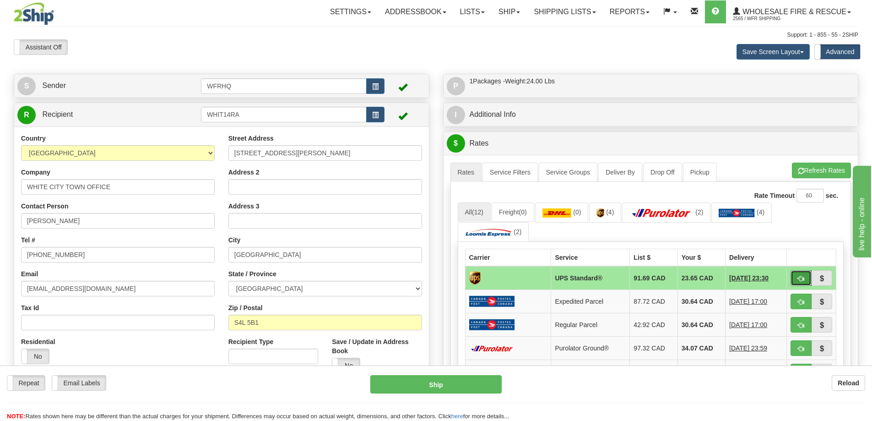
click at [804, 282] on span "button" at bounding box center [801, 279] width 6 height 6
type input "11"
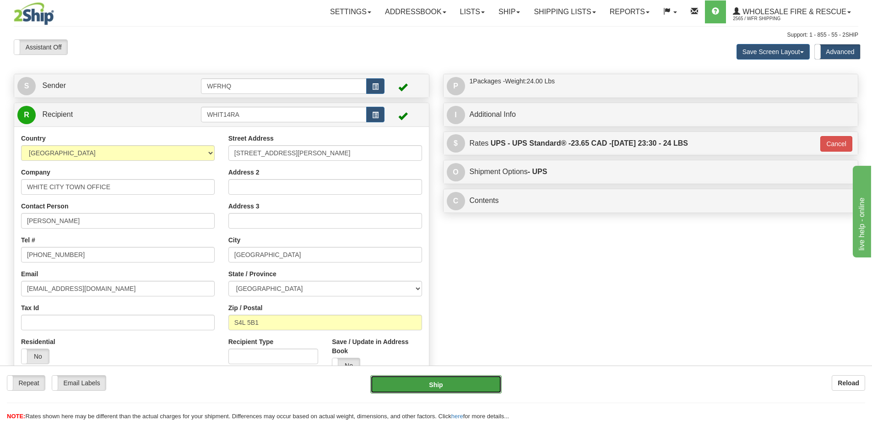
click at [462, 388] on button "Ship" at bounding box center [435, 384] width 131 height 18
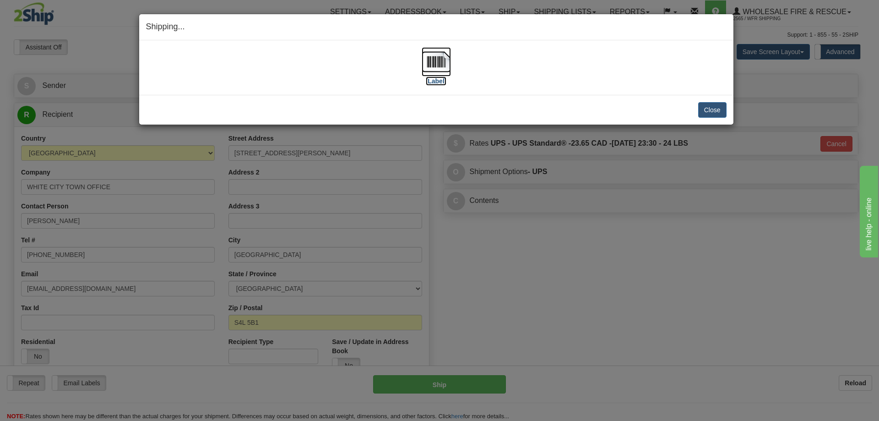
click at [435, 62] on img at bounding box center [436, 61] width 29 height 29
